Goal: Information Seeking & Learning: Learn about a topic

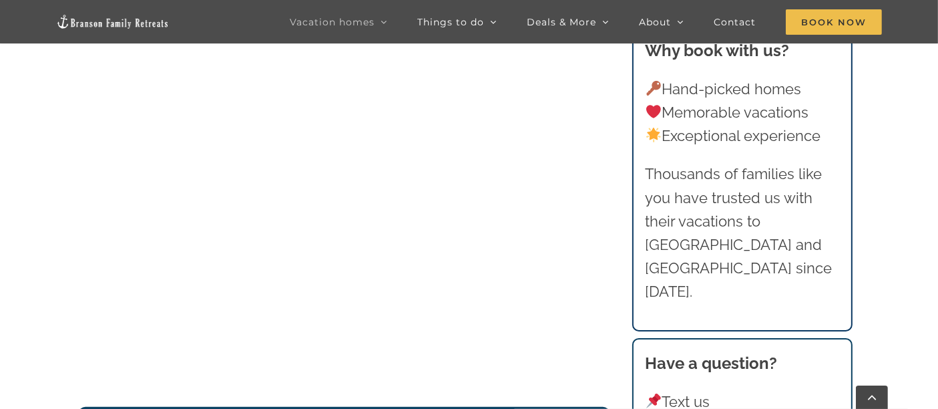
scroll to position [1357, 0]
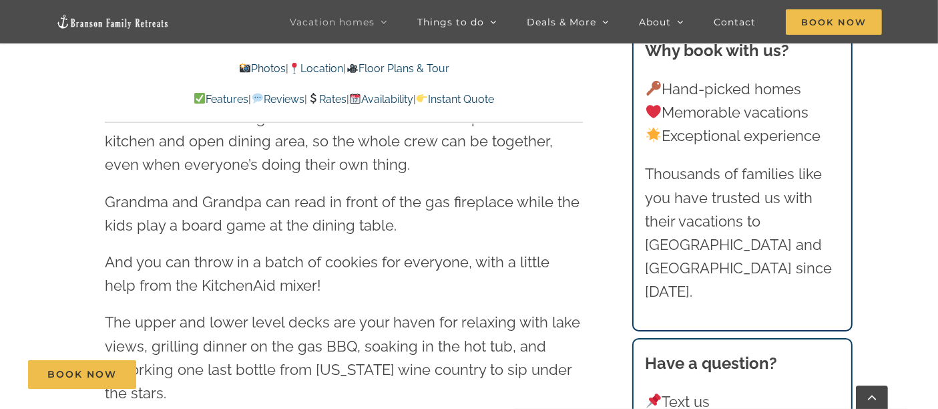
scroll to position [1854, 0]
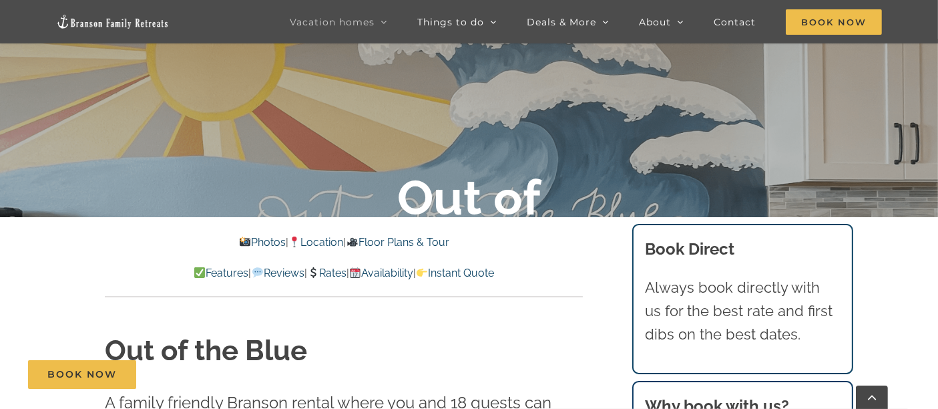
scroll to position [222, 0]
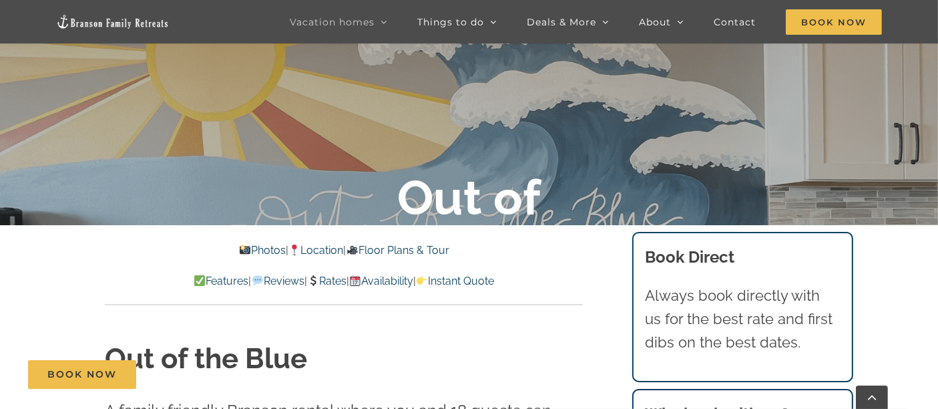
click at [435, 242] on p "Photos | Location | Floor Plans & Tour" at bounding box center [344, 250] width 478 height 17
click at [435, 251] on link "Floor Plans & Tour" at bounding box center [397, 250] width 103 height 13
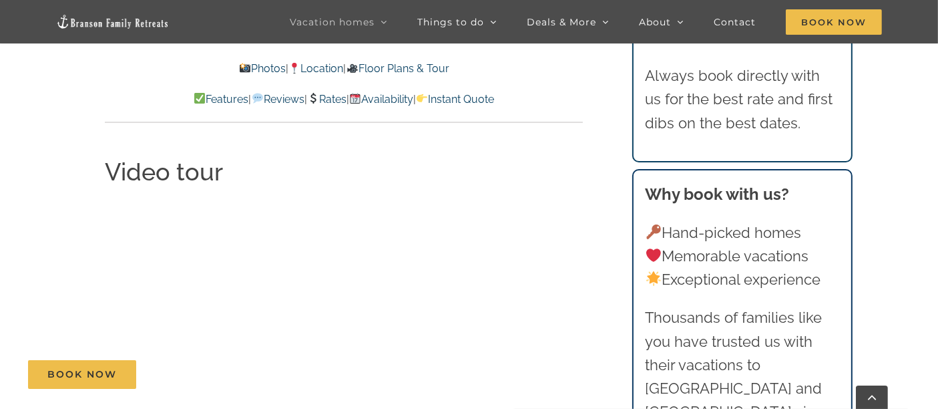
scroll to position [3997, 0]
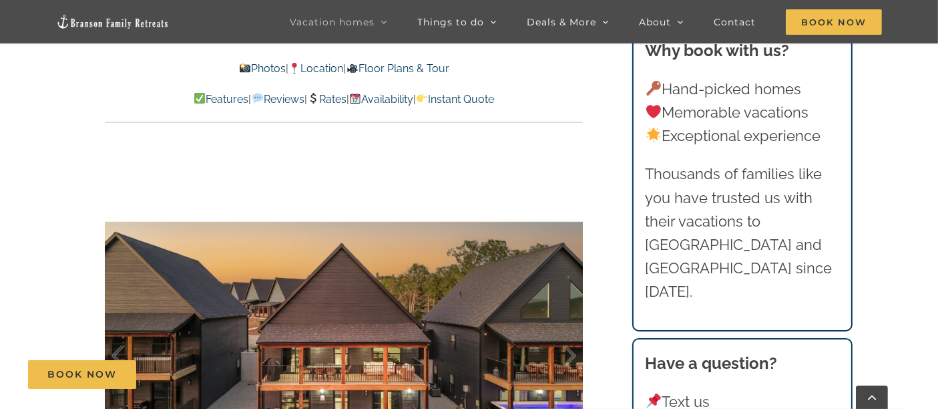
scroll to position [816, 0]
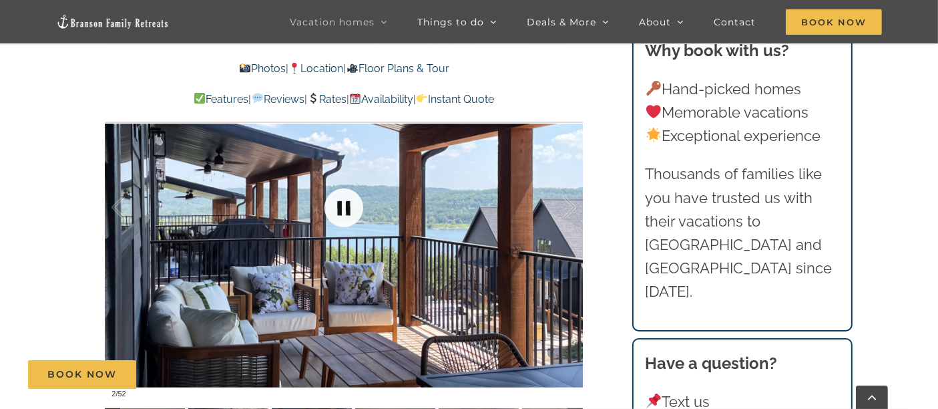
click at [353, 205] on link at bounding box center [343, 207] width 53 height 53
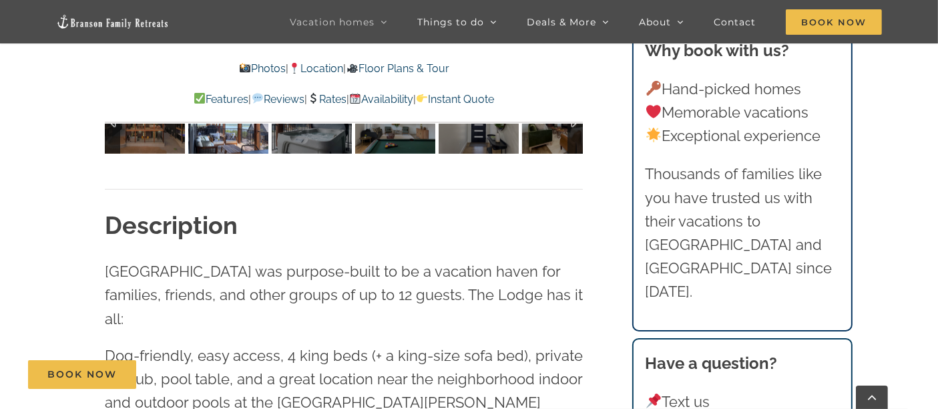
scroll to position [1261, 0]
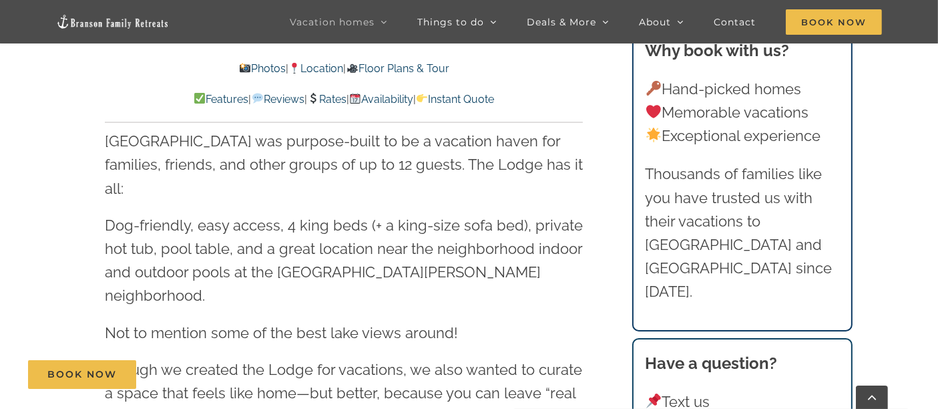
click at [449, 67] on link "Floor Plans & Tour" at bounding box center [397, 68] width 103 height 13
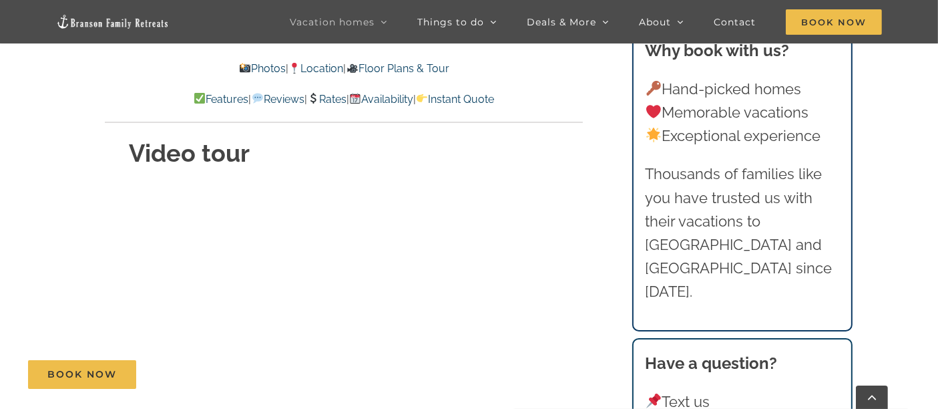
click at [516, 371] on div "Book Now" at bounding box center [479, 374] width 902 height 29
click at [506, 364] on div "Book Now" at bounding box center [479, 374] width 902 height 29
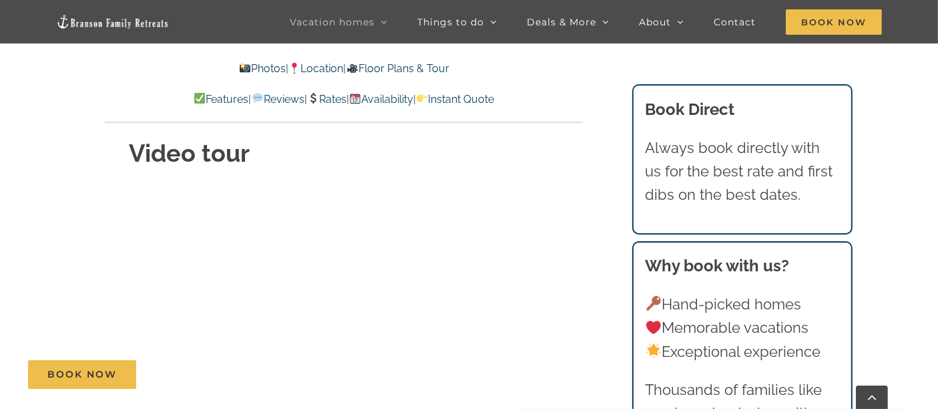
scroll to position [4722, 0]
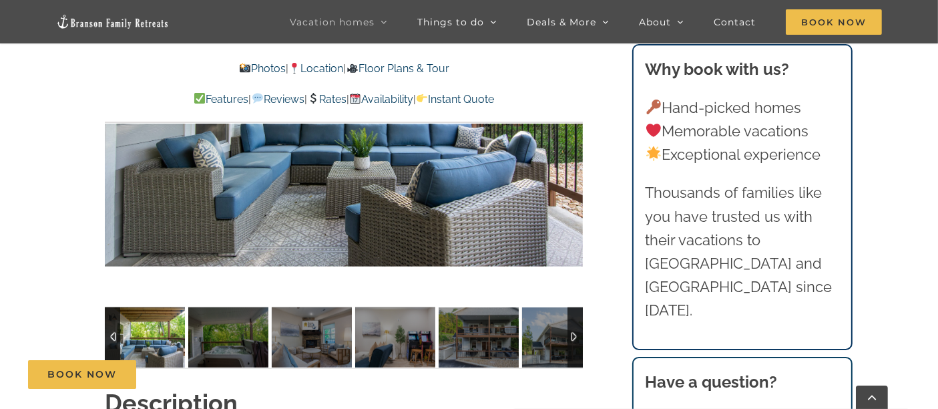
scroll to position [964, 0]
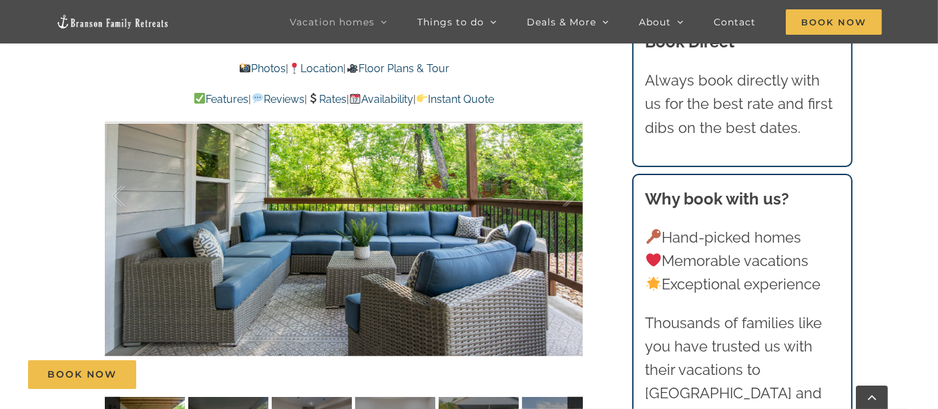
click at [406, 65] on link "Floor Plans & Tour" at bounding box center [397, 68] width 103 height 13
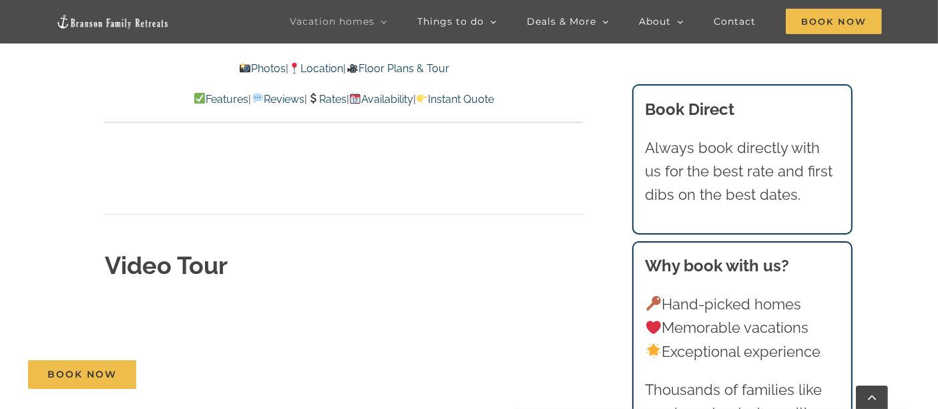
scroll to position [3744, 0]
